Goal: Transaction & Acquisition: Download file/media

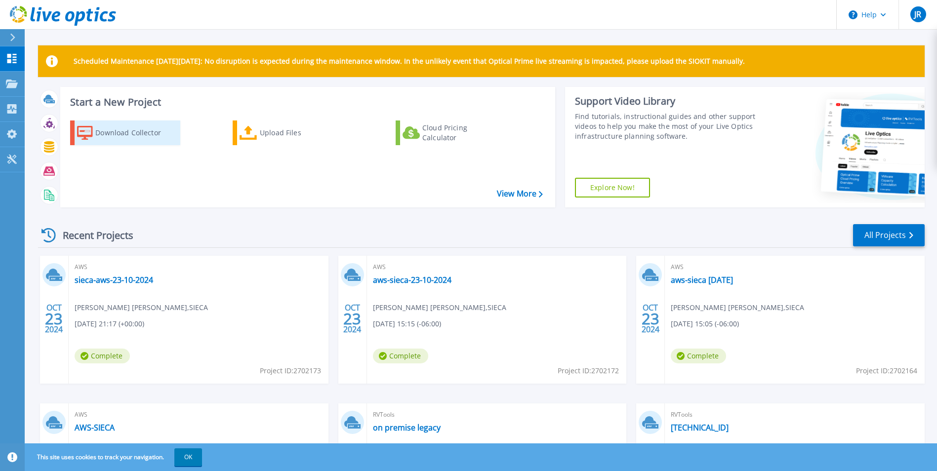
click at [140, 135] on div "Download Collector" at bounding box center [134, 133] width 79 height 20
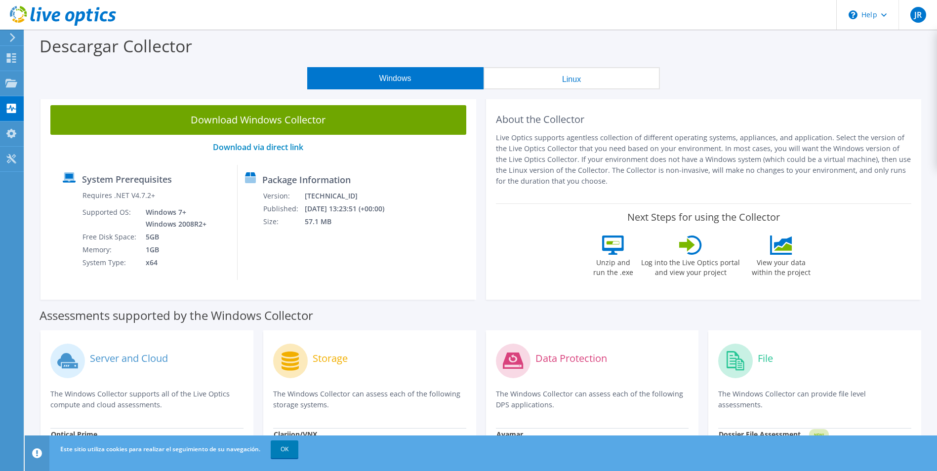
click at [375, 83] on button "Windows" at bounding box center [395, 78] width 176 height 22
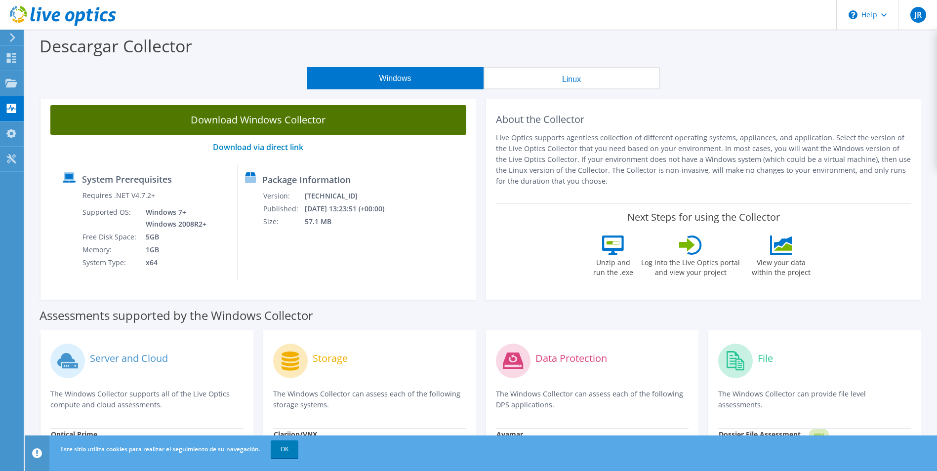
click at [323, 121] on link "Download Windows Collector" at bounding box center [258, 120] width 416 height 30
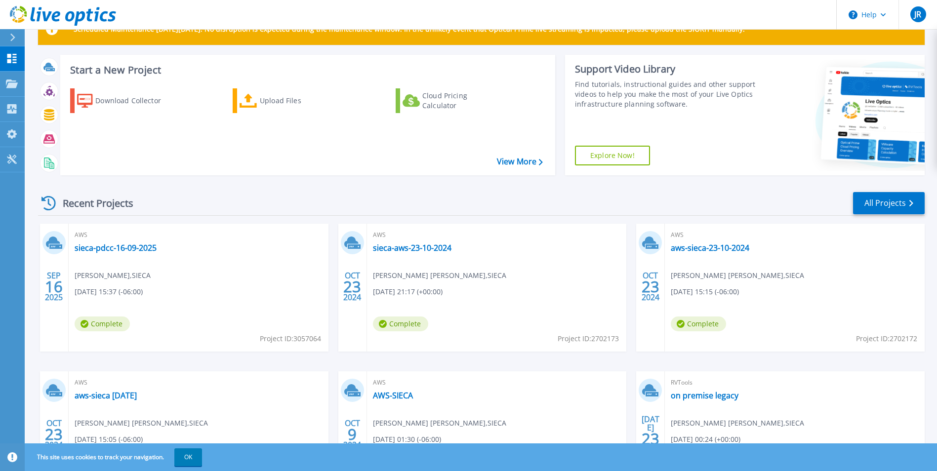
scroll to position [49, 0]
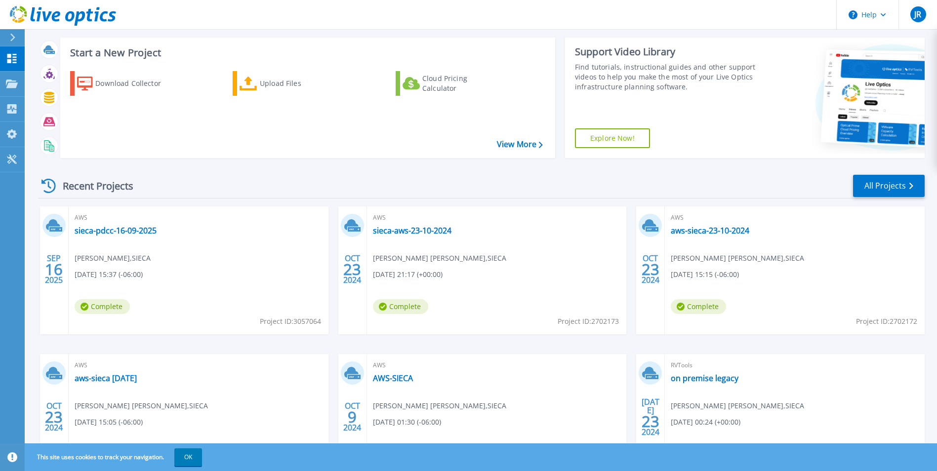
click at [221, 268] on div "AWS sieca-pdcc-16-09-2025 [PERSON_NAME] , SIECA [DATE] 15:37 (-06:00) Complete …" at bounding box center [199, 270] width 260 height 128
click at [99, 231] on link "sieca-pdcc-16-09-2025" at bounding box center [116, 231] width 82 height 10
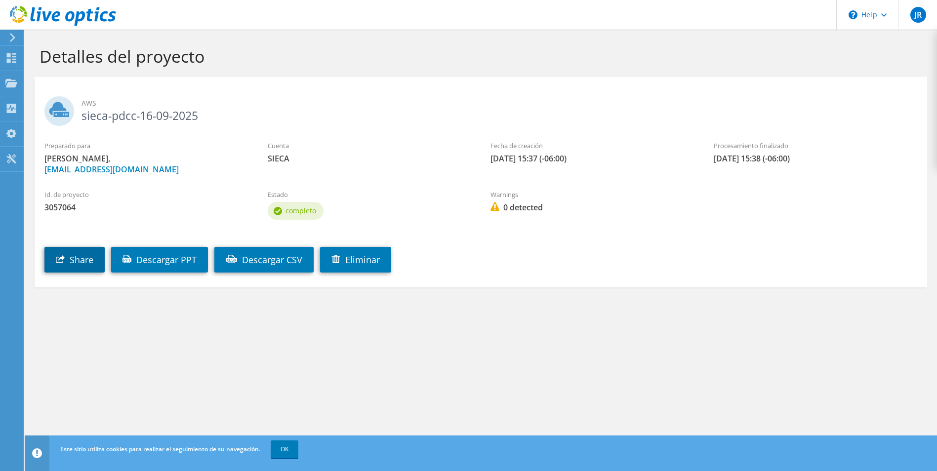
click at [83, 259] on link "Share" at bounding box center [74, 260] width 60 height 26
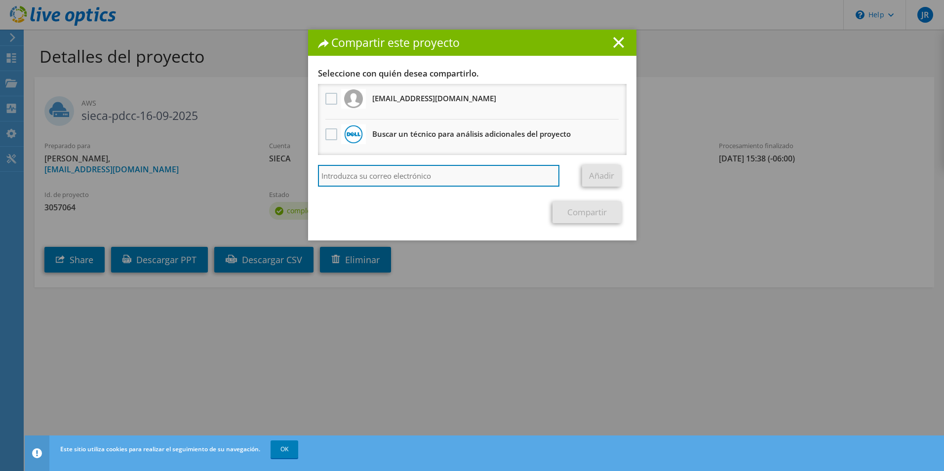
click at [419, 178] on input "search" at bounding box center [439, 176] width 242 height 22
click at [465, 181] on input "search" at bounding box center [439, 176] width 242 height 22
paste input "hrvelez@sieca.int"
type input "hrvelez@sieca.int"
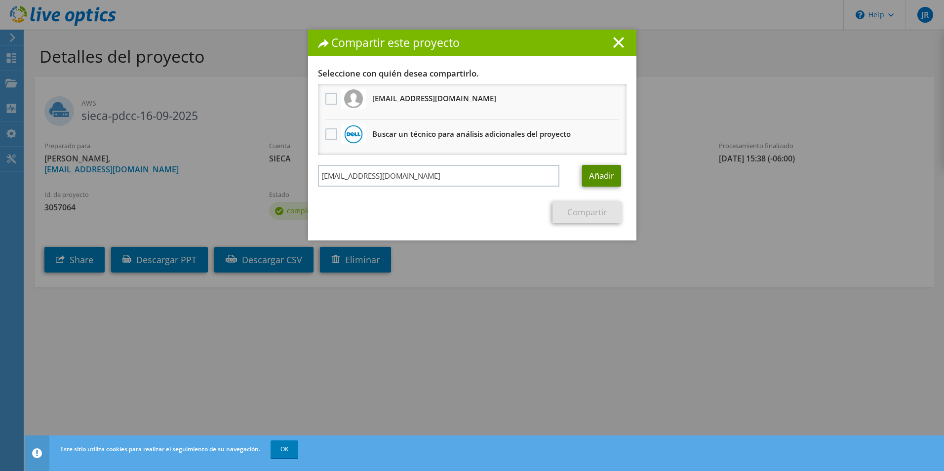
click at [603, 178] on link "Añadir" at bounding box center [601, 176] width 39 height 22
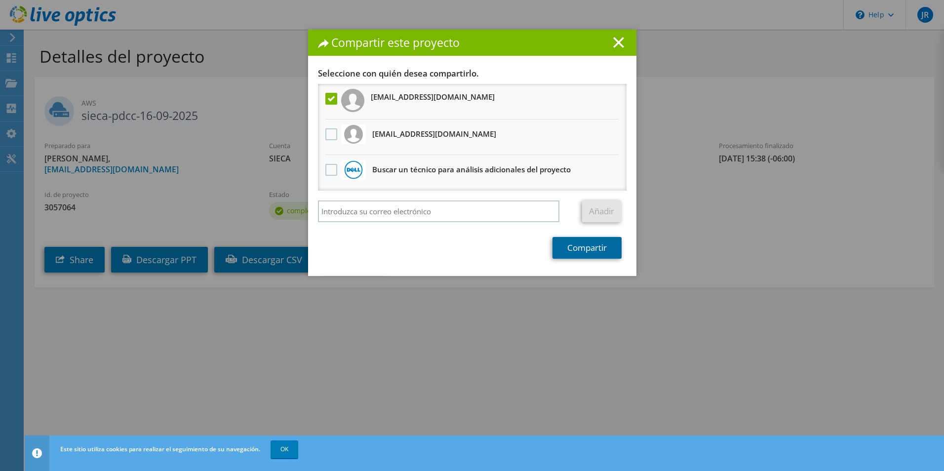
click at [581, 247] on link "Compartir" at bounding box center [587, 248] width 69 height 22
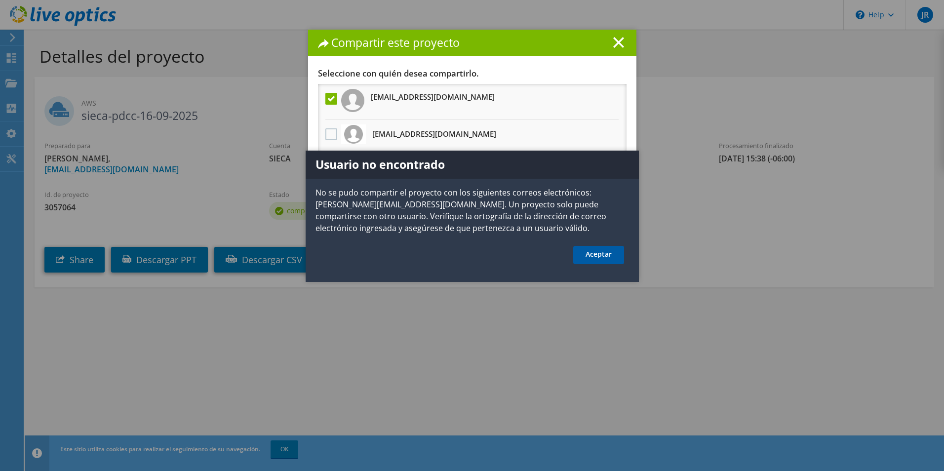
click at [595, 252] on link "Aceptar" at bounding box center [598, 255] width 51 height 18
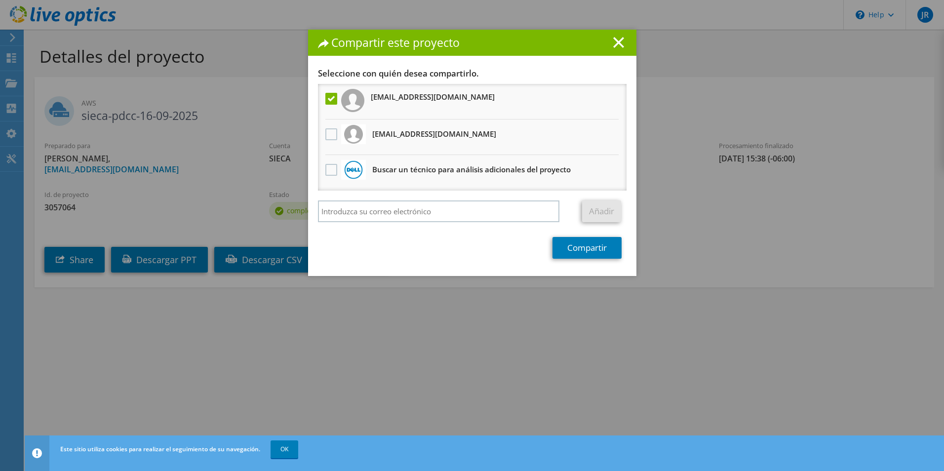
click at [326, 97] on label at bounding box center [332, 99] width 14 height 12
click at [0, 0] on input "checkbox" at bounding box center [0, 0] width 0 height 0
click at [621, 45] on h1 "Compartir este proyecto" at bounding box center [472, 42] width 309 height 11
click at [613, 42] on icon at bounding box center [618, 42] width 11 height 11
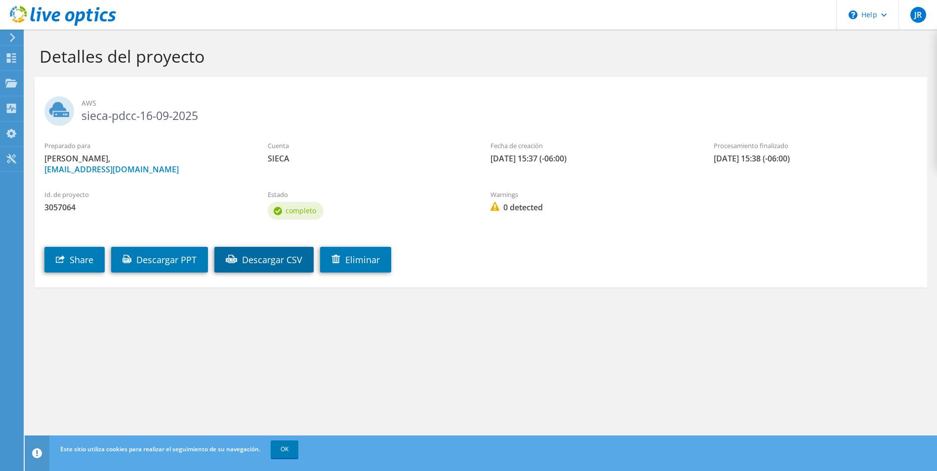
click at [275, 261] on link "Descargar CSV" at bounding box center [263, 260] width 99 height 26
click at [173, 261] on link "Descargar PPT" at bounding box center [159, 260] width 97 height 26
click at [14, 33] on div at bounding box center [58, 16] width 116 height 33
click at [12, 35] on icon at bounding box center [12, 37] width 7 height 9
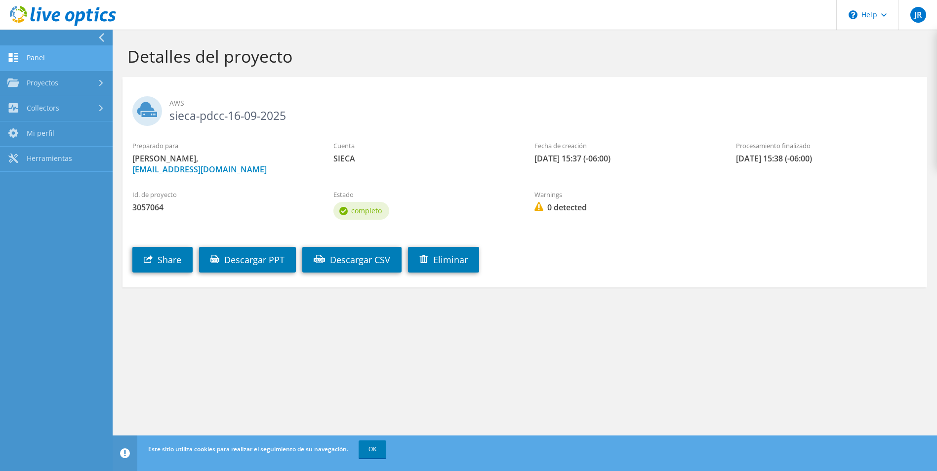
click at [30, 57] on link "Panel" at bounding box center [56, 58] width 113 height 25
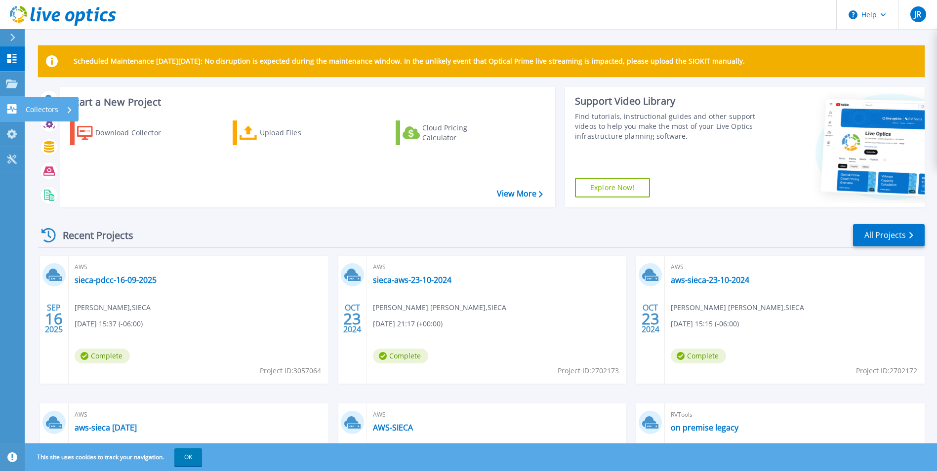
click at [14, 112] on icon at bounding box center [11, 108] width 9 height 9
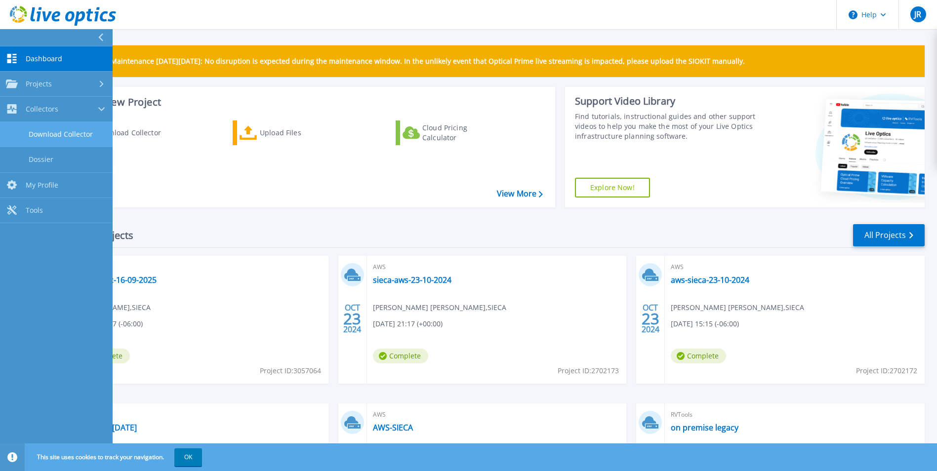
click at [53, 131] on link "Download Collector" at bounding box center [56, 134] width 113 height 25
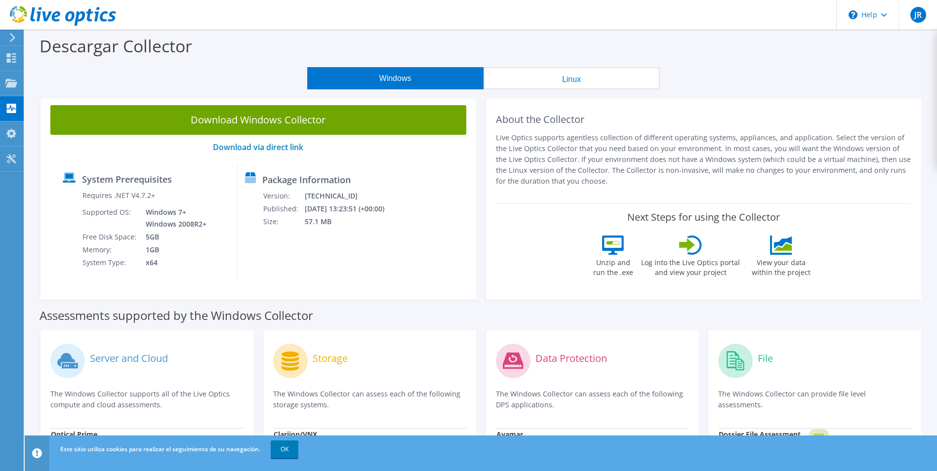
click at [556, 84] on button "Linux" at bounding box center [571, 78] width 176 height 22
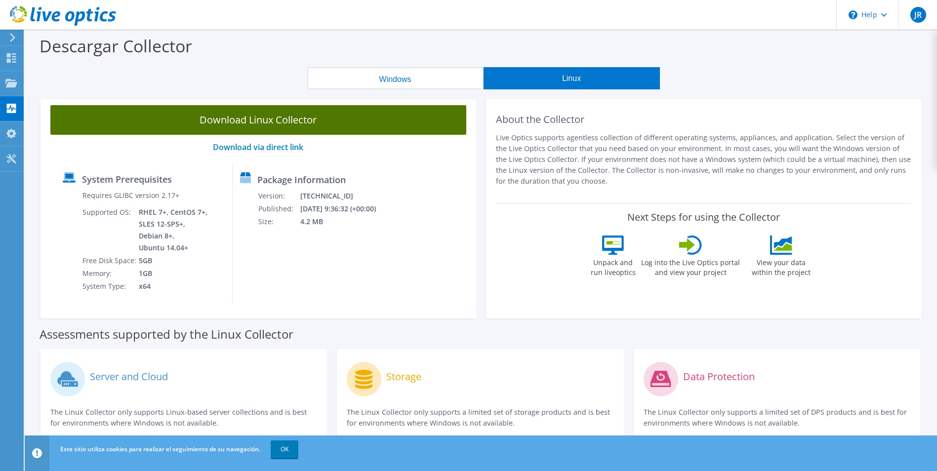
click at [278, 123] on link "Download Linux Collector" at bounding box center [258, 120] width 416 height 30
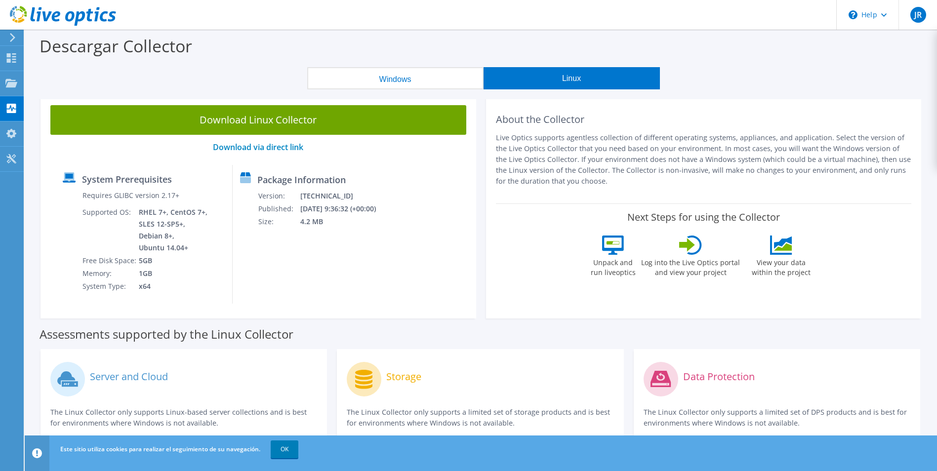
click at [508, 35] on div "Descargar Collector" at bounding box center [481, 49] width 902 height 38
click at [403, 75] on button "Windows" at bounding box center [395, 78] width 176 height 22
